Goal: Task Accomplishment & Management: Complete application form

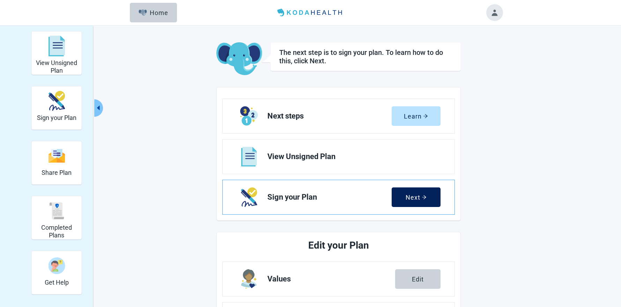
click at [421, 195] on div "Next" at bounding box center [416, 197] width 21 height 7
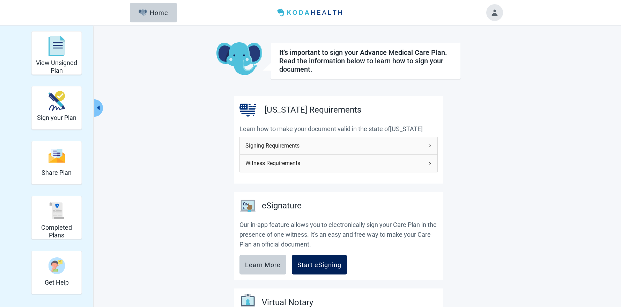
click at [320, 264] on div "Start eSigning" at bounding box center [320, 264] width 44 height 7
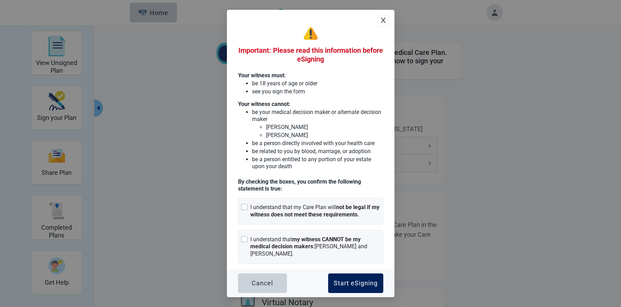
click at [346, 281] on div "Start eSigning" at bounding box center [356, 282] width 44 height 7
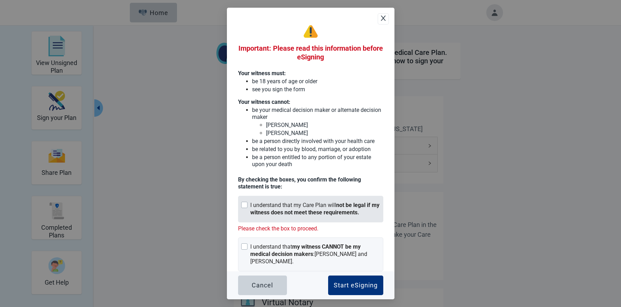
click at [243, 204] on div at bounding box center [244, 205] width 6 height 6
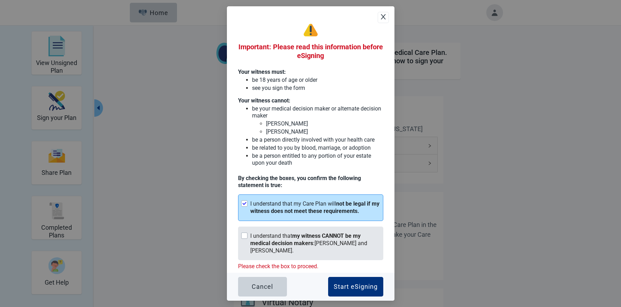
click at [246, 236] on div at bounding box center [244, 235] width 6 height 6
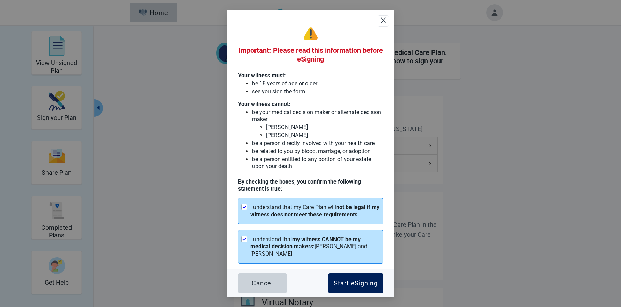
click at [350, 279] on div "Start eSigning" at bounding box center [356, 282] width 44 height 7
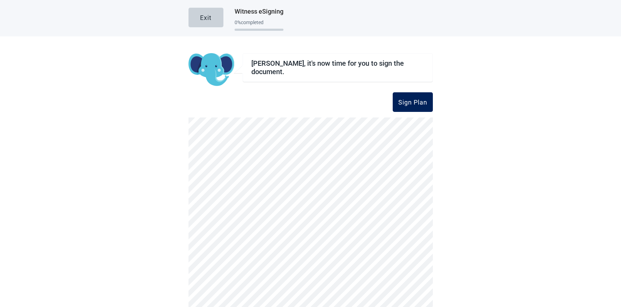
click at [406, 100] on div "Sign Plan" at bounding box center [413, 102] width 29 height 7
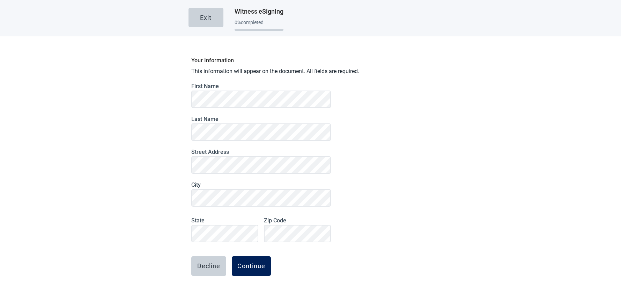
click at [258, 264] on div "Continue" at bounding box center [252, 265] width 28 height 7
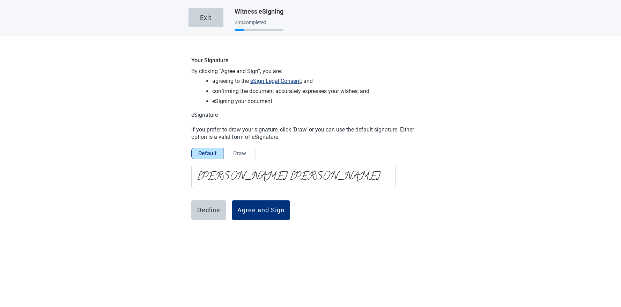
click at [242, 153] on span "Draw" at bounding box center [239, 153] width 13 height 7
click at [240, 155] on input "Draw" at bounding box center [240, 155] width 0 height 0
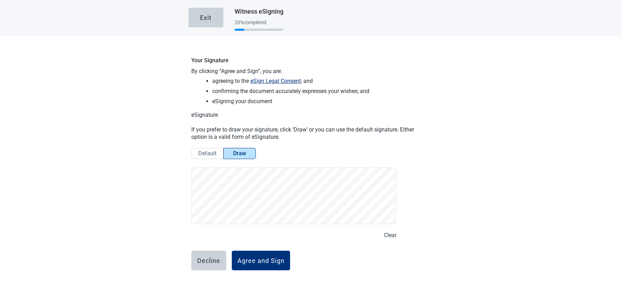
click at [388, 233] on button "Clear" at bounding box center [390, 235] width 13 height 9
click at [391, 234] on button "Clear" at bounding box center [390, 235] width 13 height 9
click at [275, 259] on div "Agree and Sign" at bounding box center [261, 260] width 47 height 7
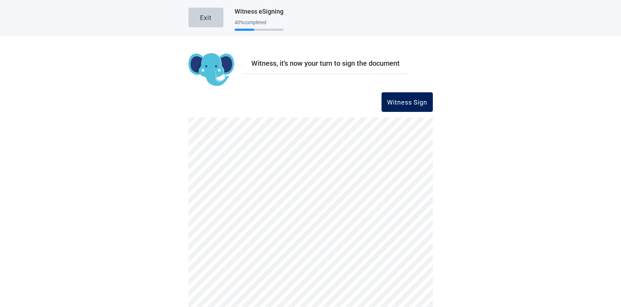
click at [404, 106] on button "Witness Sign" at bounding box center [407, 102] width 51 height 20
